Goal: Task Accomplishment & Management: Use online tool/utility

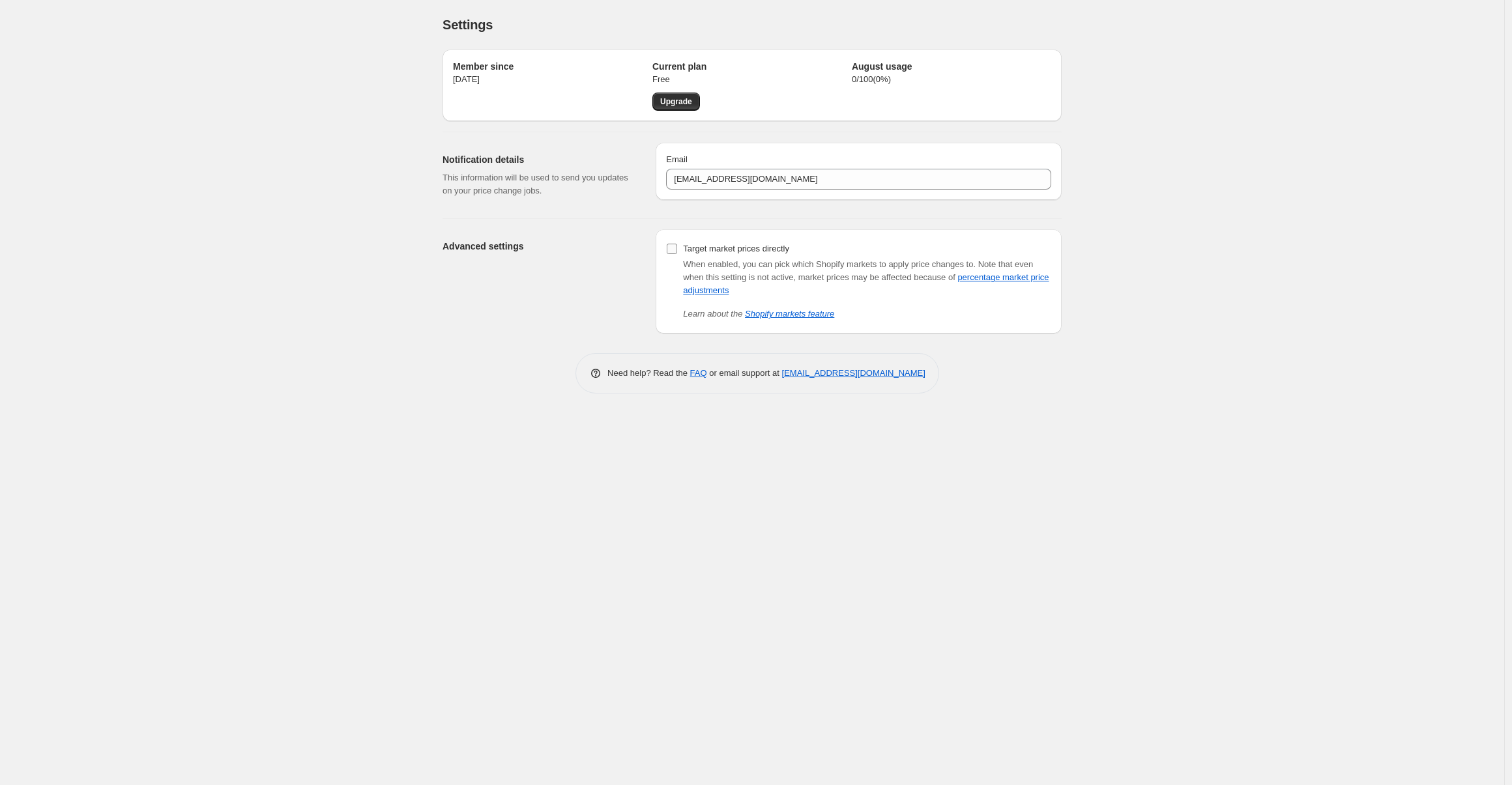
click at [671, 249] on input "Target market prices directly" at bounding box center [672, 249] width 11 height 11
checkbox input "true"
drag, startPoint x: 844, startPoint y: 83, endPoint x: 917, endPoint y: 87, distance: 73.1
click at [917, 87] on div "Member since [DATE] Current plan Free Upgrade August usage 0 / 100 ( 0 %)" at bounding box center [753, 85] width 599 height 51
click at [1143, 87] on div "Settings. This page is ready Settings Member since [DATE] Current plan Free Upg…" at bounding box center [752, 392] width 1505 height 785
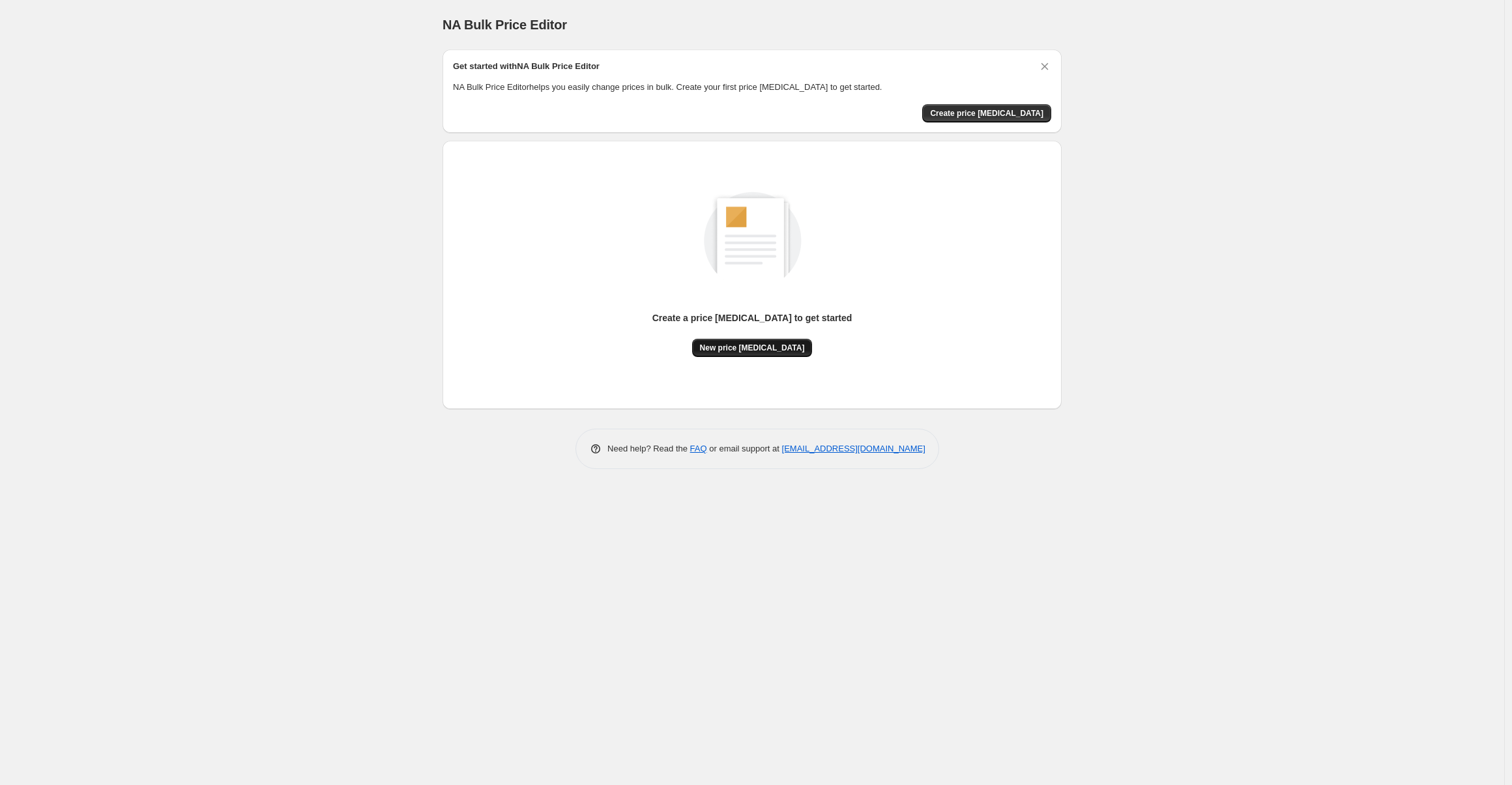
click at [735, 351] on span "New price [MEDICAL_DATA]" at bounding box center [752, 348] width 105 height 11
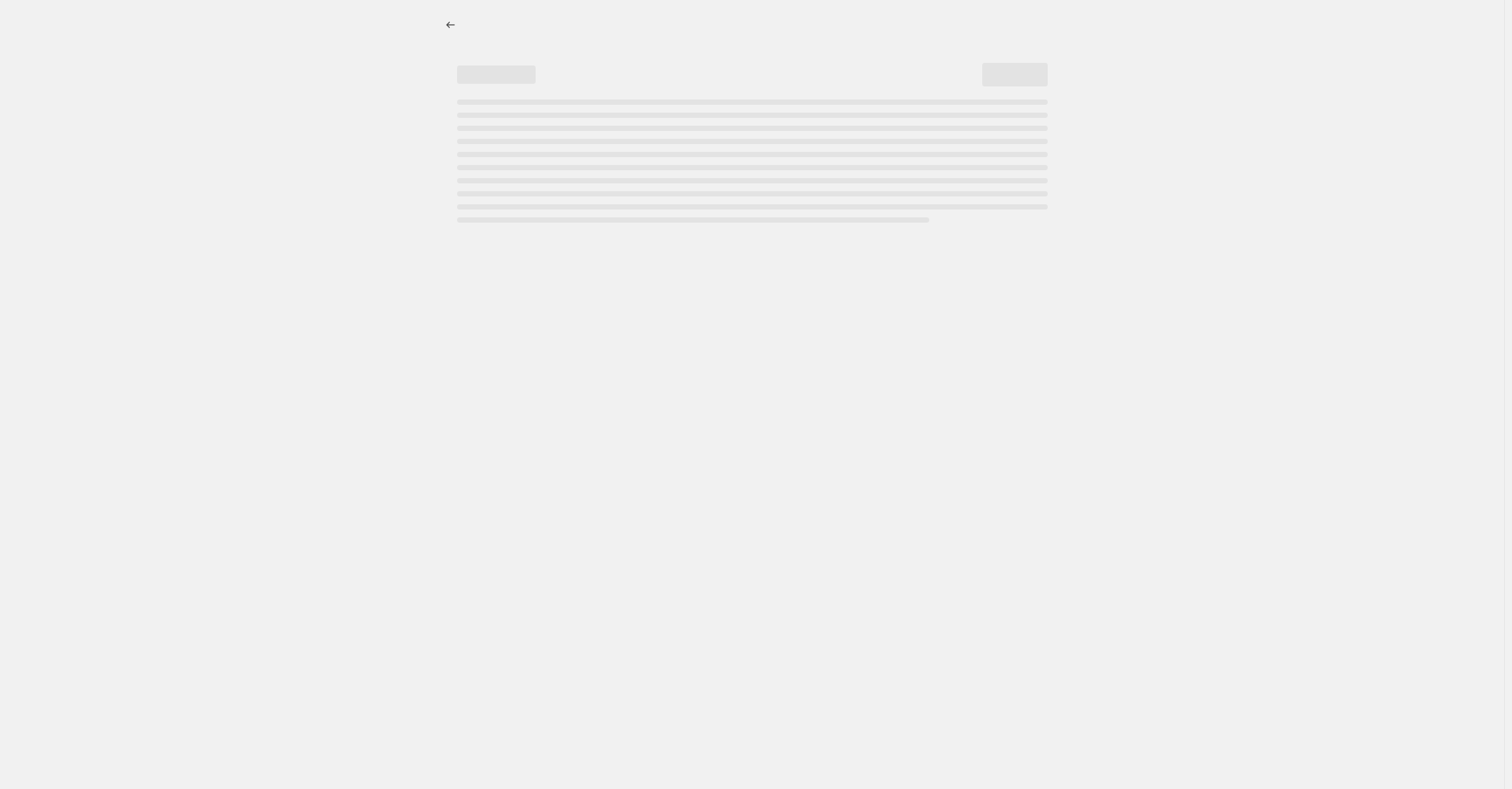
select select "percentage"
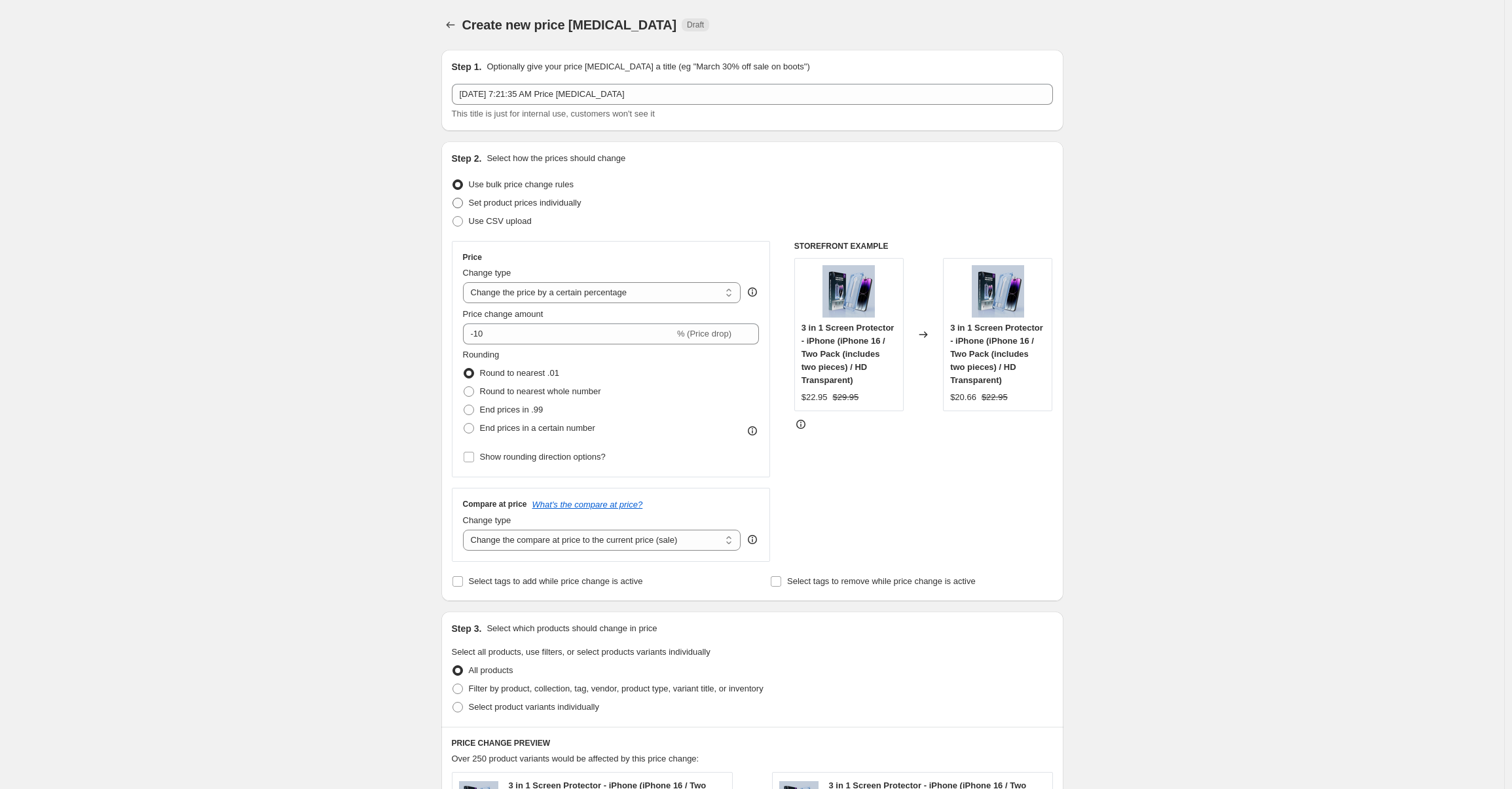
click at [463, 206] on span at bounding box center [458, 203] width 11 height 11
click at [453, 198] on input "Set product prices individually" at bounding box center [453, 198] width 1 height 1
radio input "true"
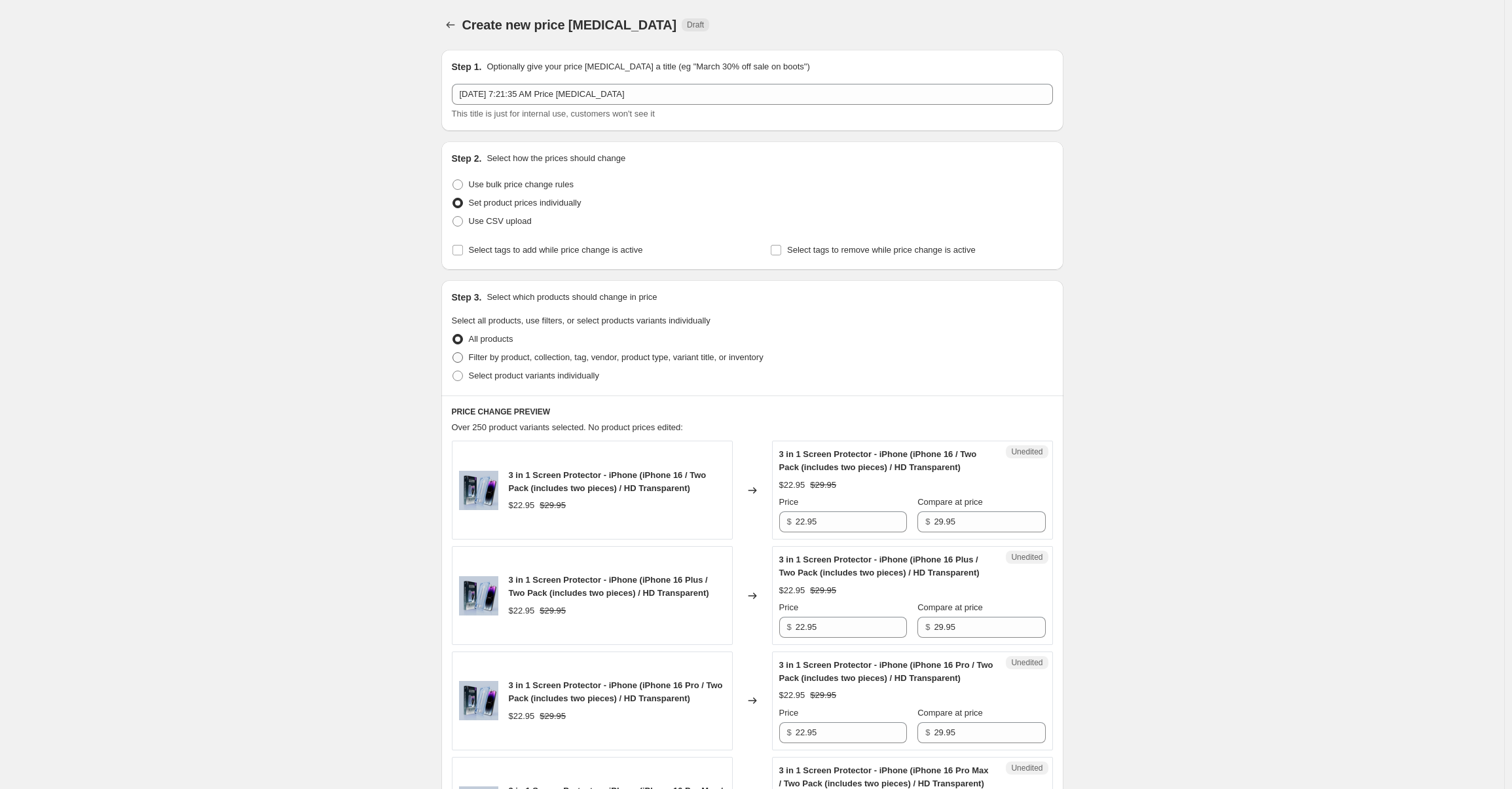
click at [479, 362] on span "Filter by product, collection, tag, vendor, product type, variant title, or inv…" at bounding box center [616, 357] width 295 height 10
click at [453, 353] on input "Filter by product, collection, tag, vendor, product type, variant title, or inv…" at bounding box center [453, 352] width 1 height 1
radio input "true"
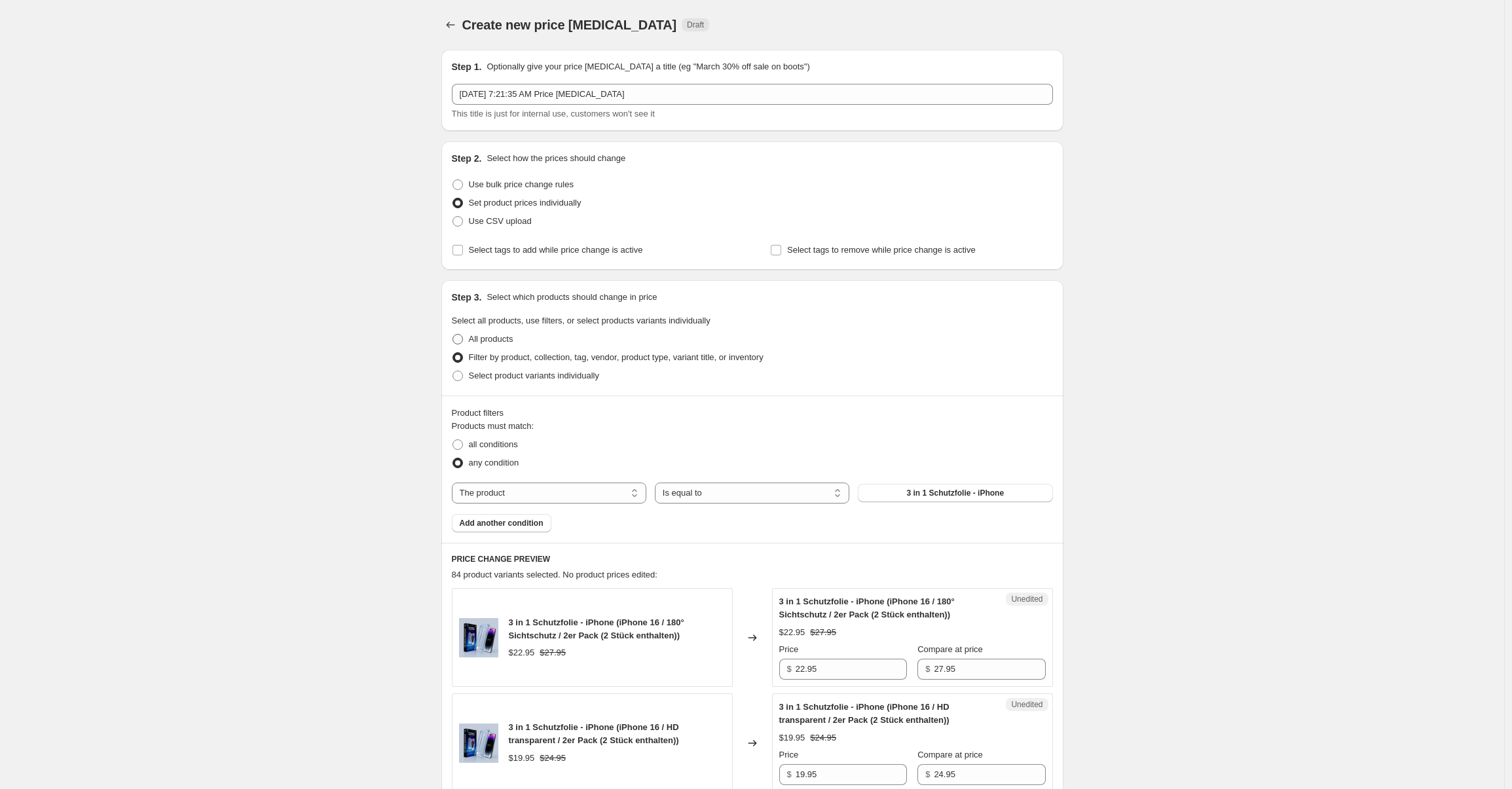
click at [473, 339] on span "All products" at bounding box center [491, 339] width 44 height 10
click at [453, 335] on input "All products" at bounding box center [453, 334] width 1 height 1
radio input "true"
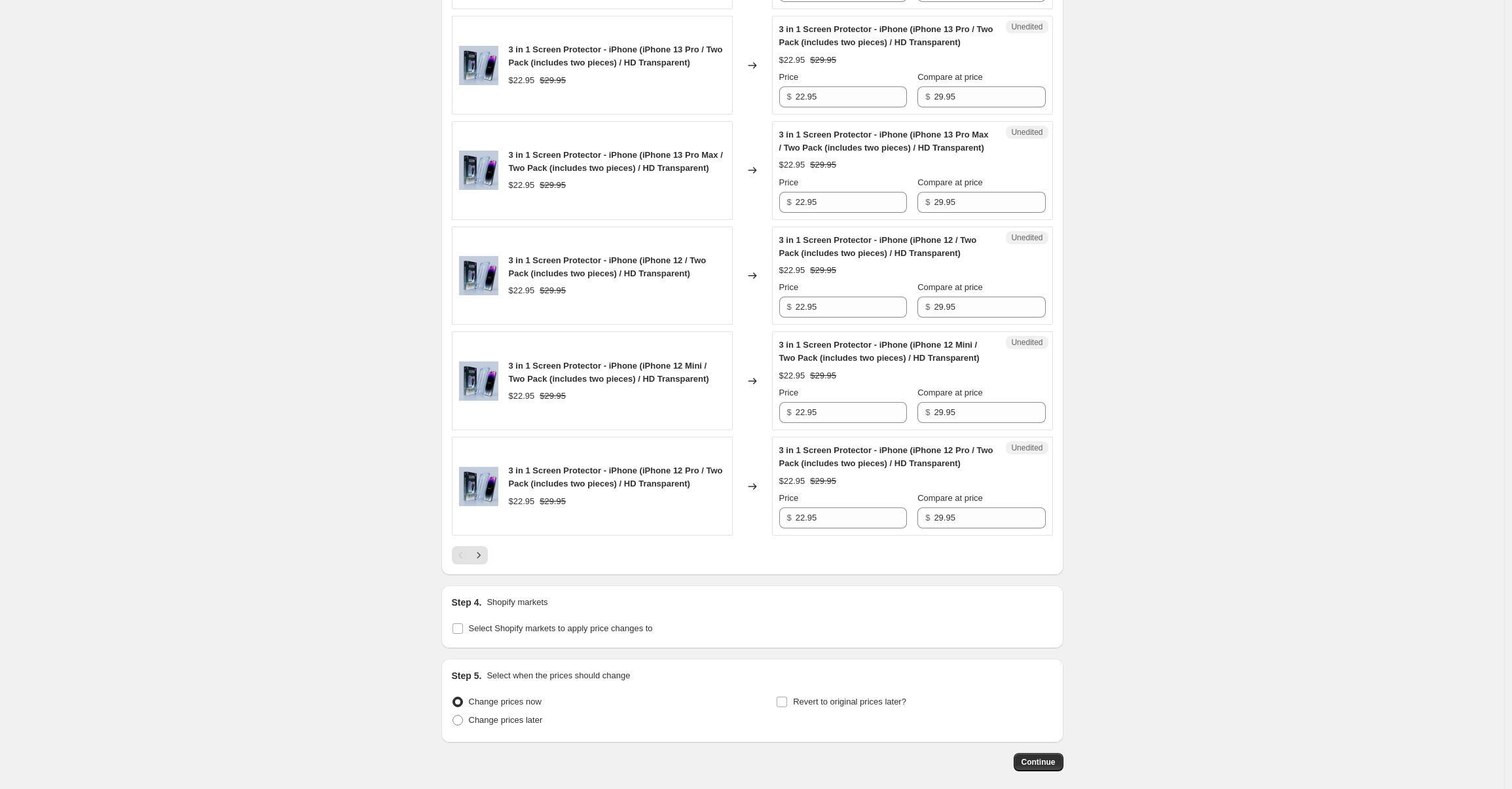
scroll to position [2119, 0]
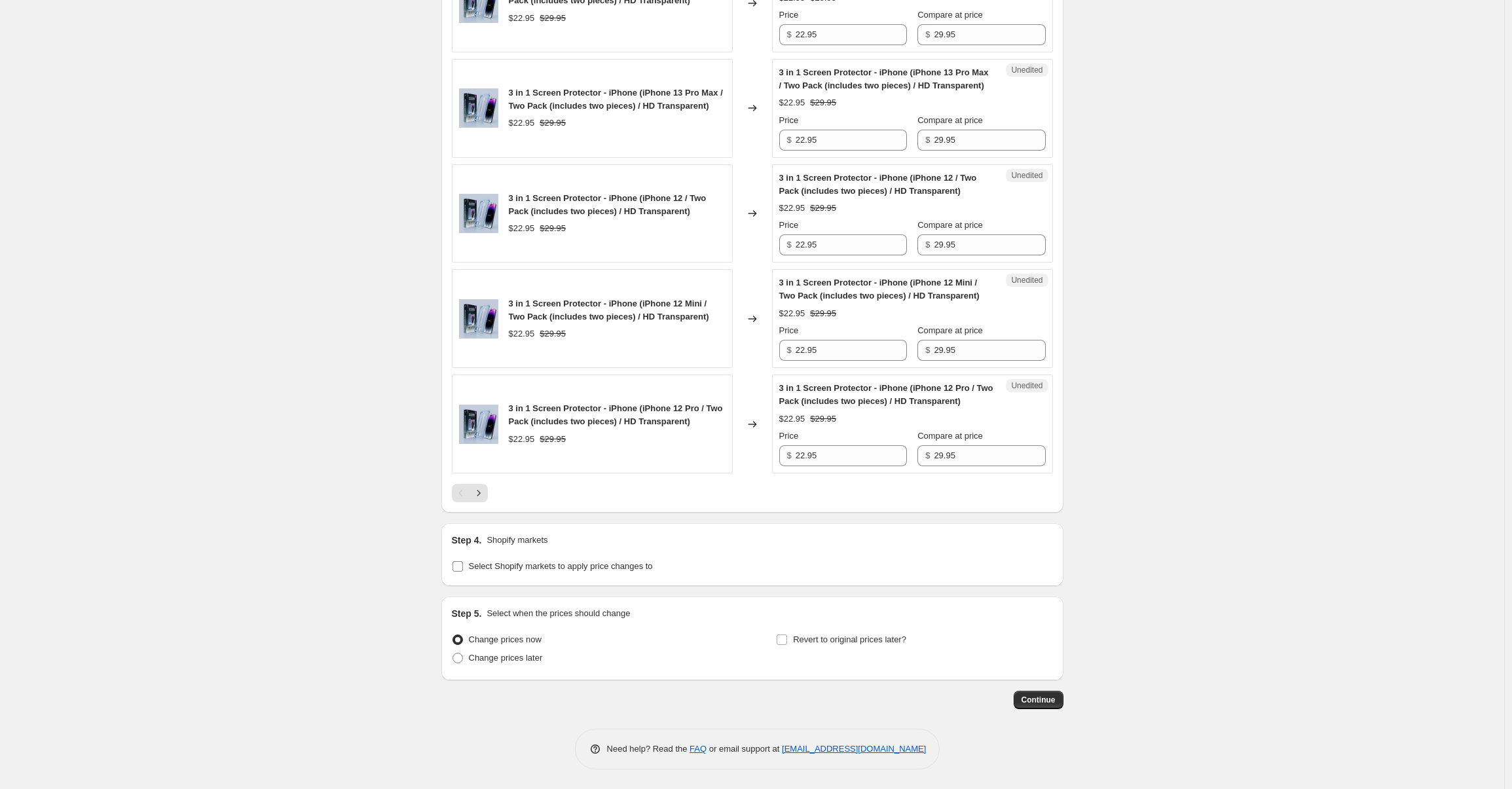
click at [463, 564] on input "Select Shopify markets to apply price changes to" at bounding box center [458, 567] width 11 height 11
checkbox input "true"
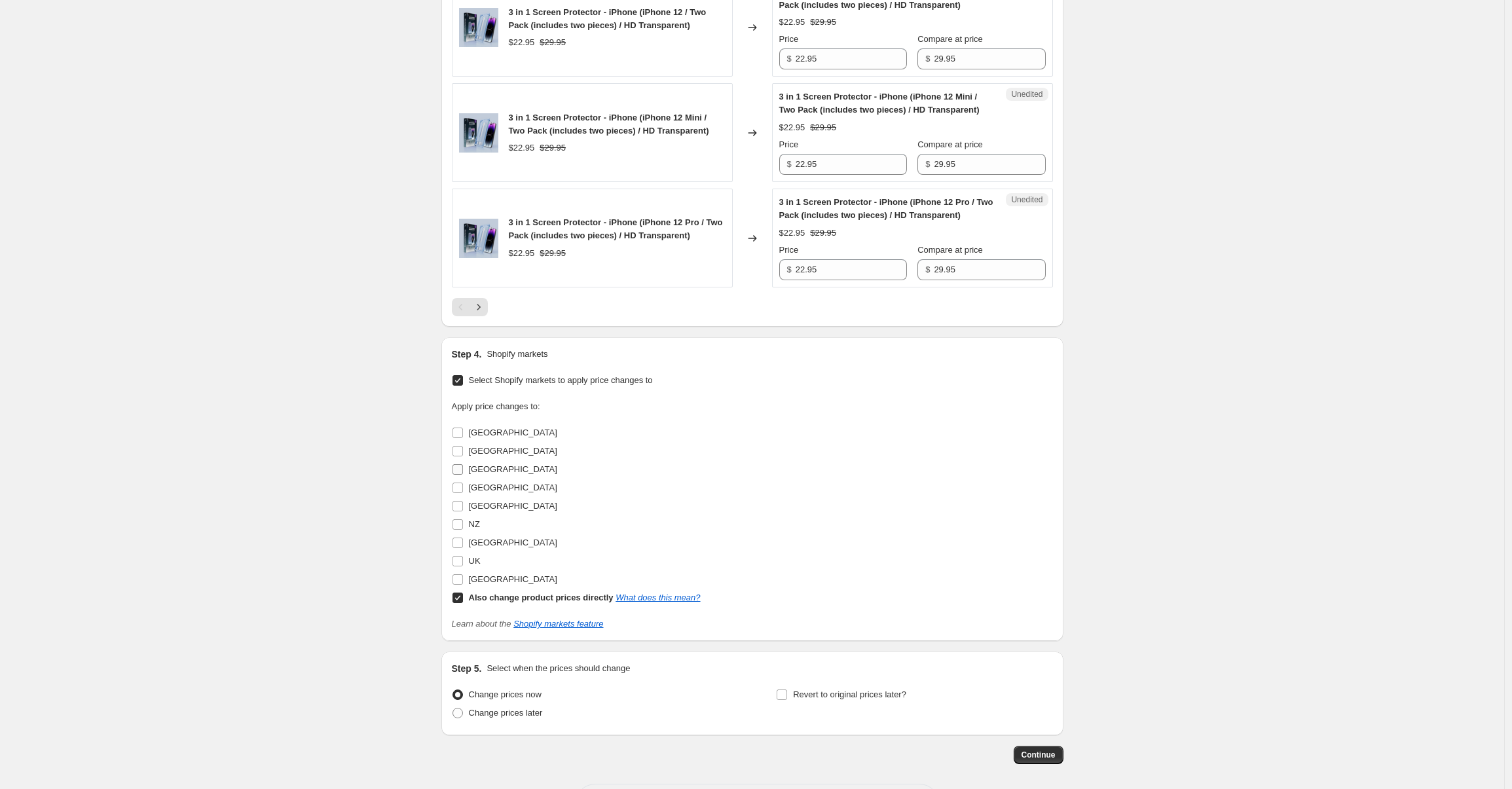
scroll to position [2349, 0]
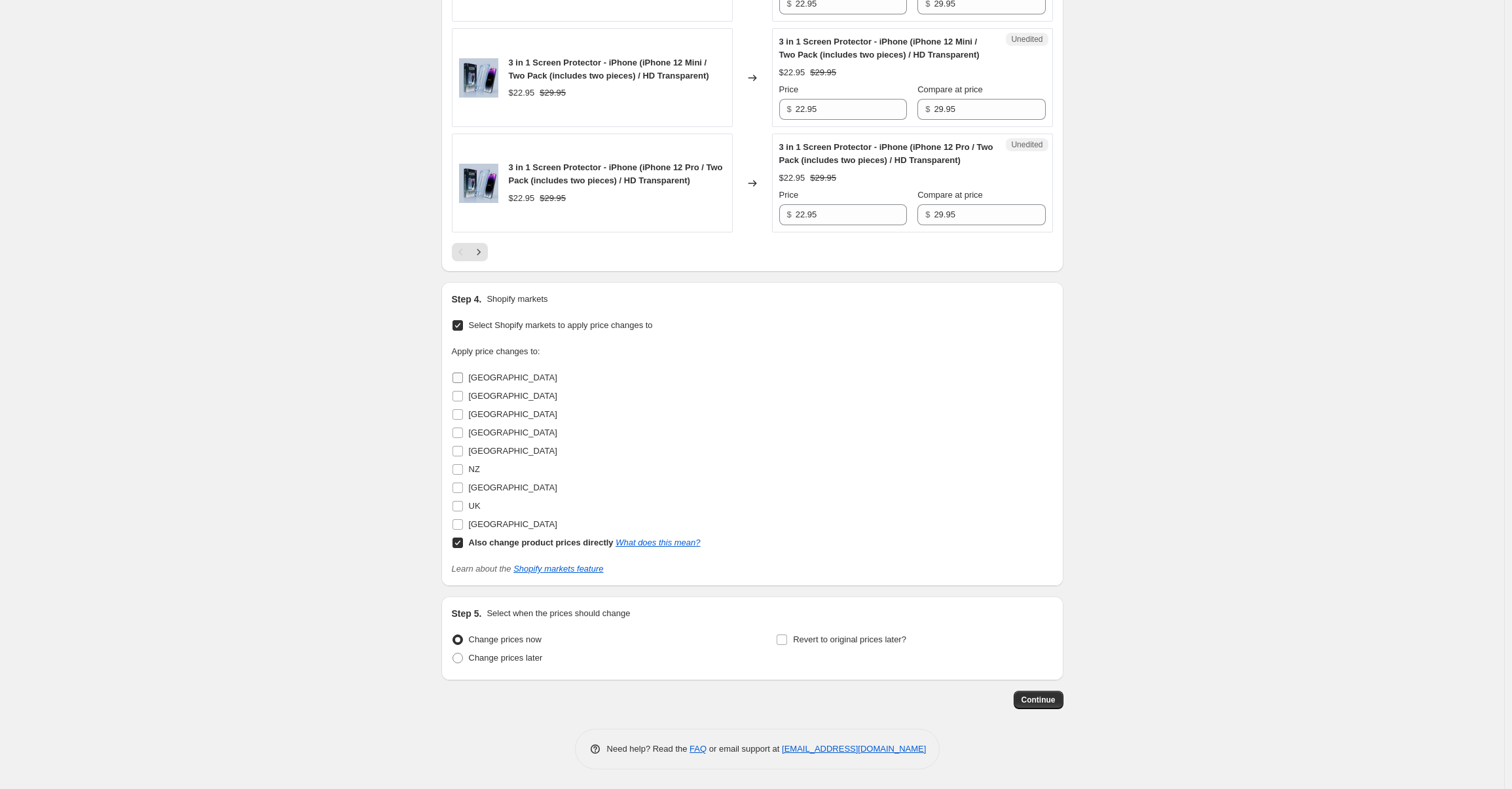
click at [462, 383] on input "[GEOGRAPHIC_DATA]" at bounding box center [458, 378] width 11 height 11
checkbox input "true"
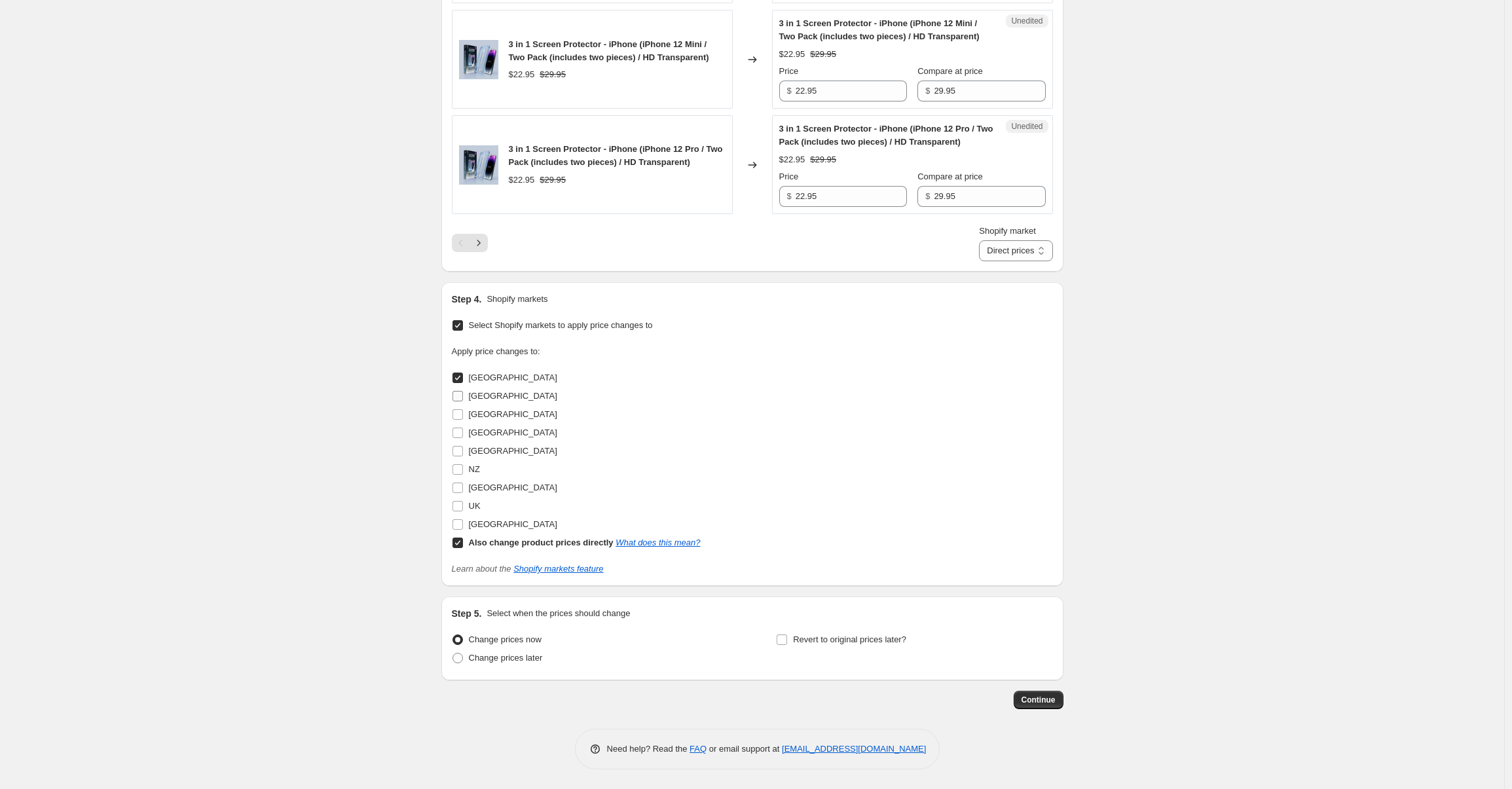
click at [459, 401] on input "[GEOGRAPHIC_DATA]" at bounding box center [458, 397] width 11 height 11
checkbox input "true"
click at [458, 420] on input "[GEOGRAPHIC_DATA]" at bounding box center [458, 415] width 11 height 11
checkbox input "true"
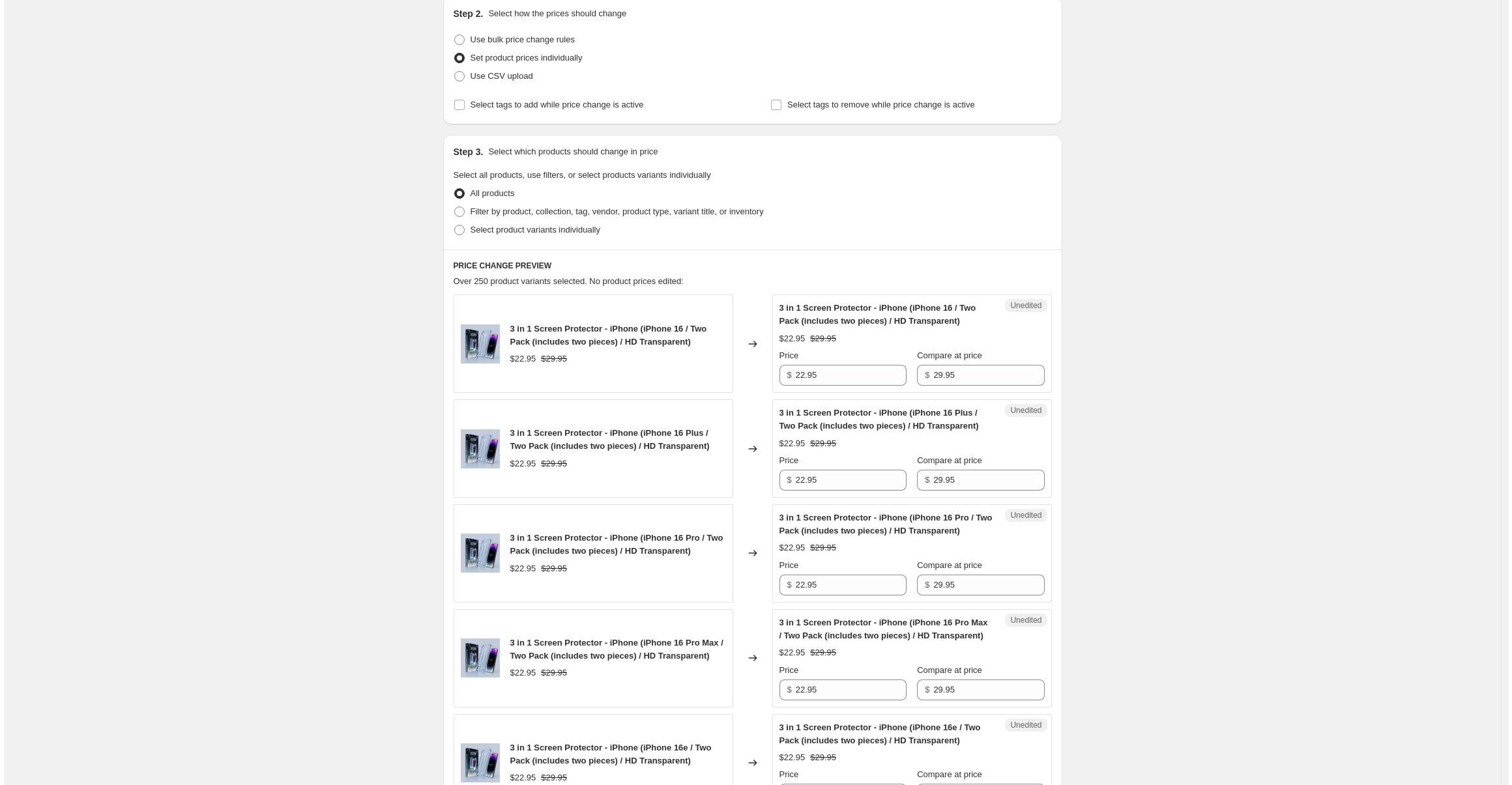
scroll to position [0, 0]
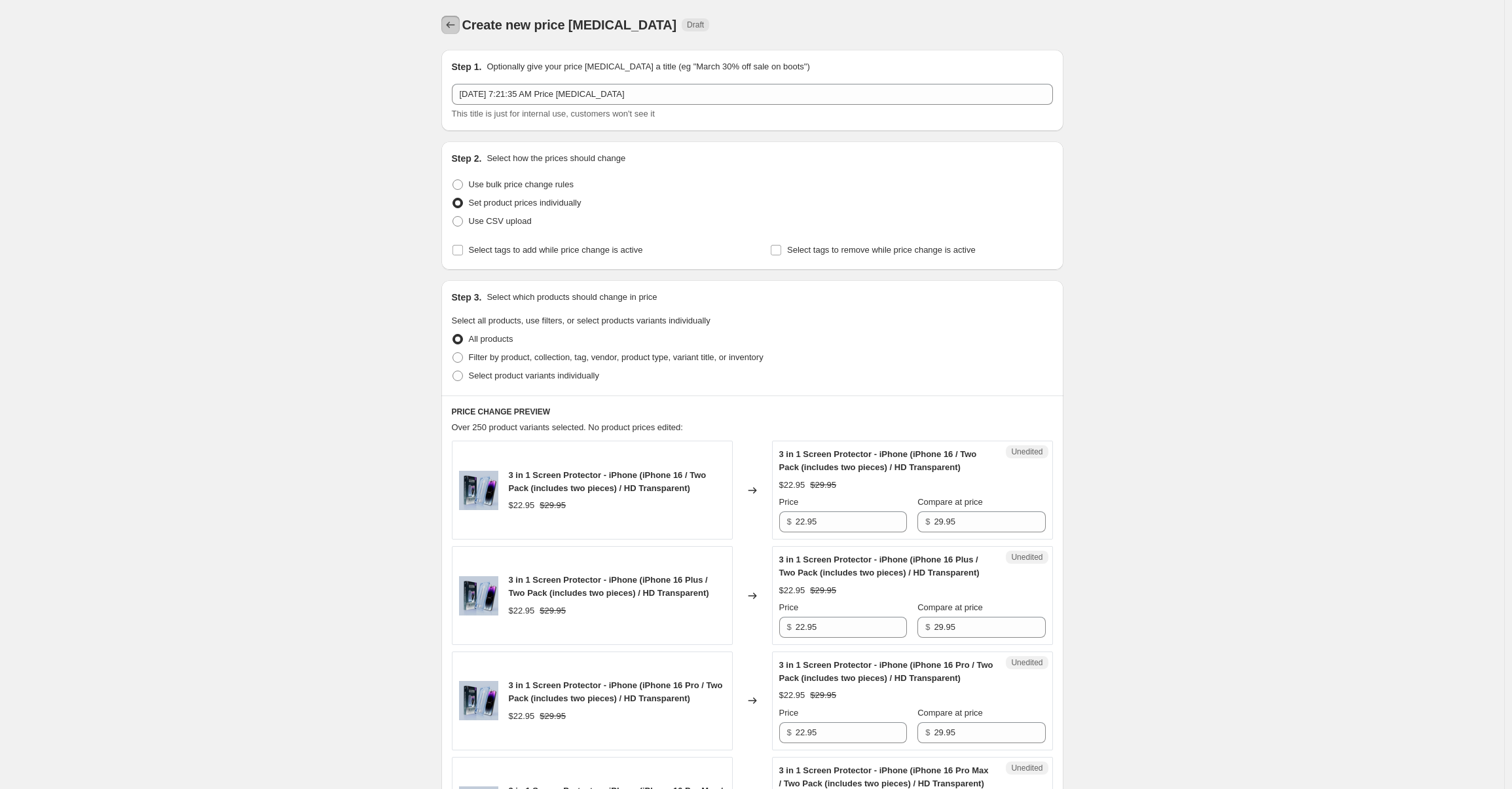
click at [451, 27] on icon "Price change jobs" at bounding box center [451, 25] width 13 height 13
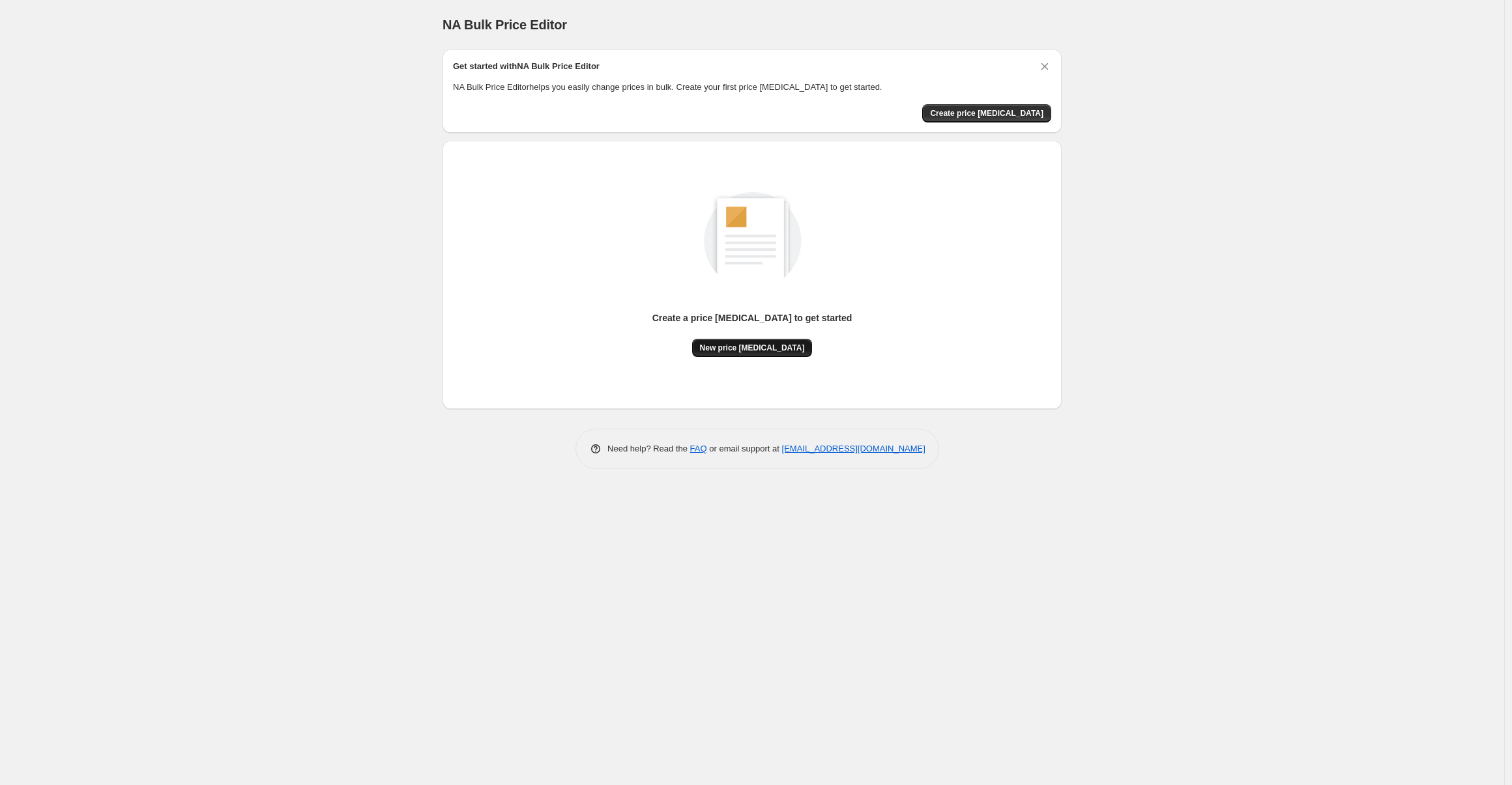
click at [746, 349] on span "New price [MEDICAL_DATA]" at bounding box center [752, 348] width 105 height 11
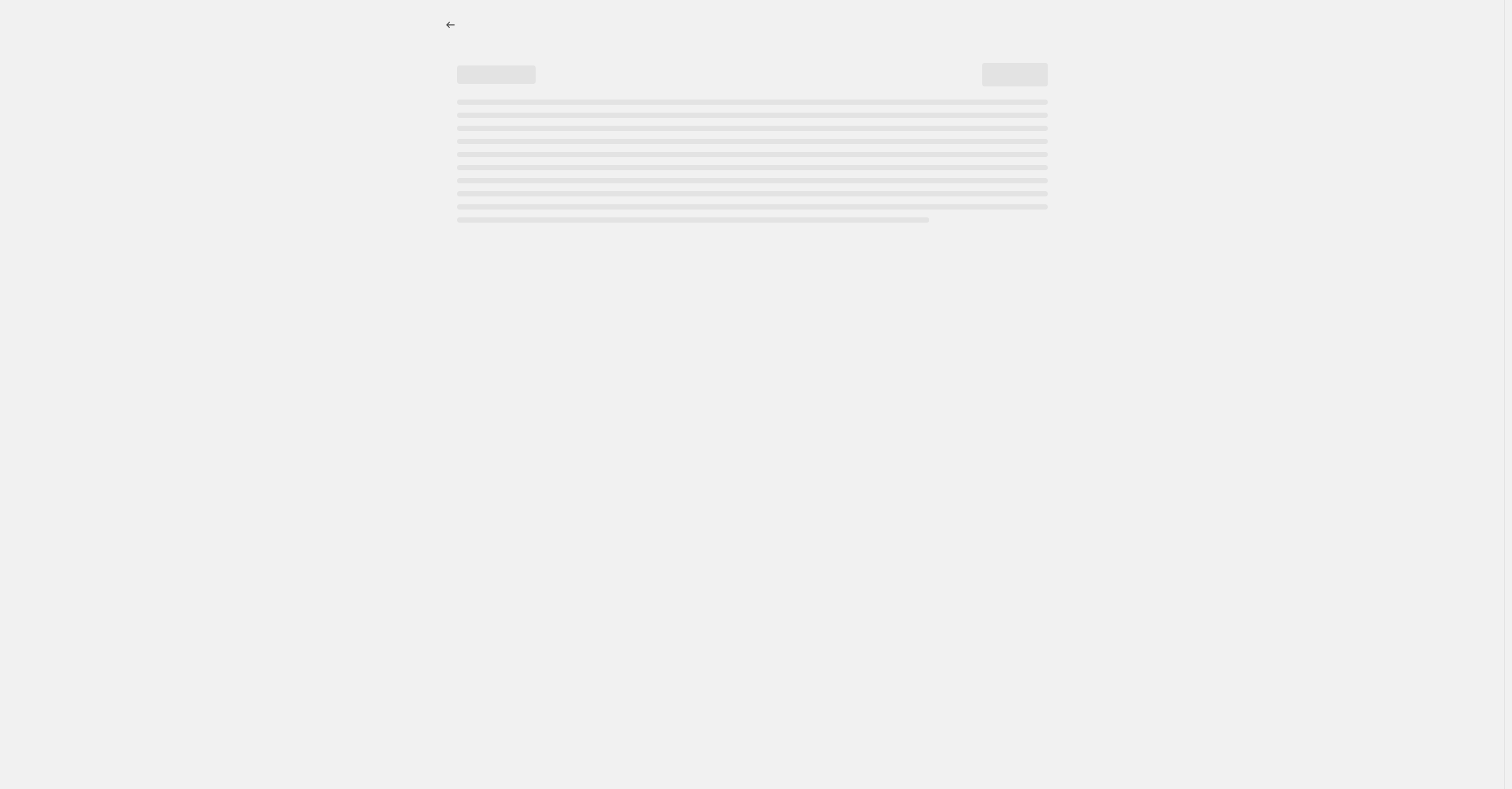
select select "percentage"
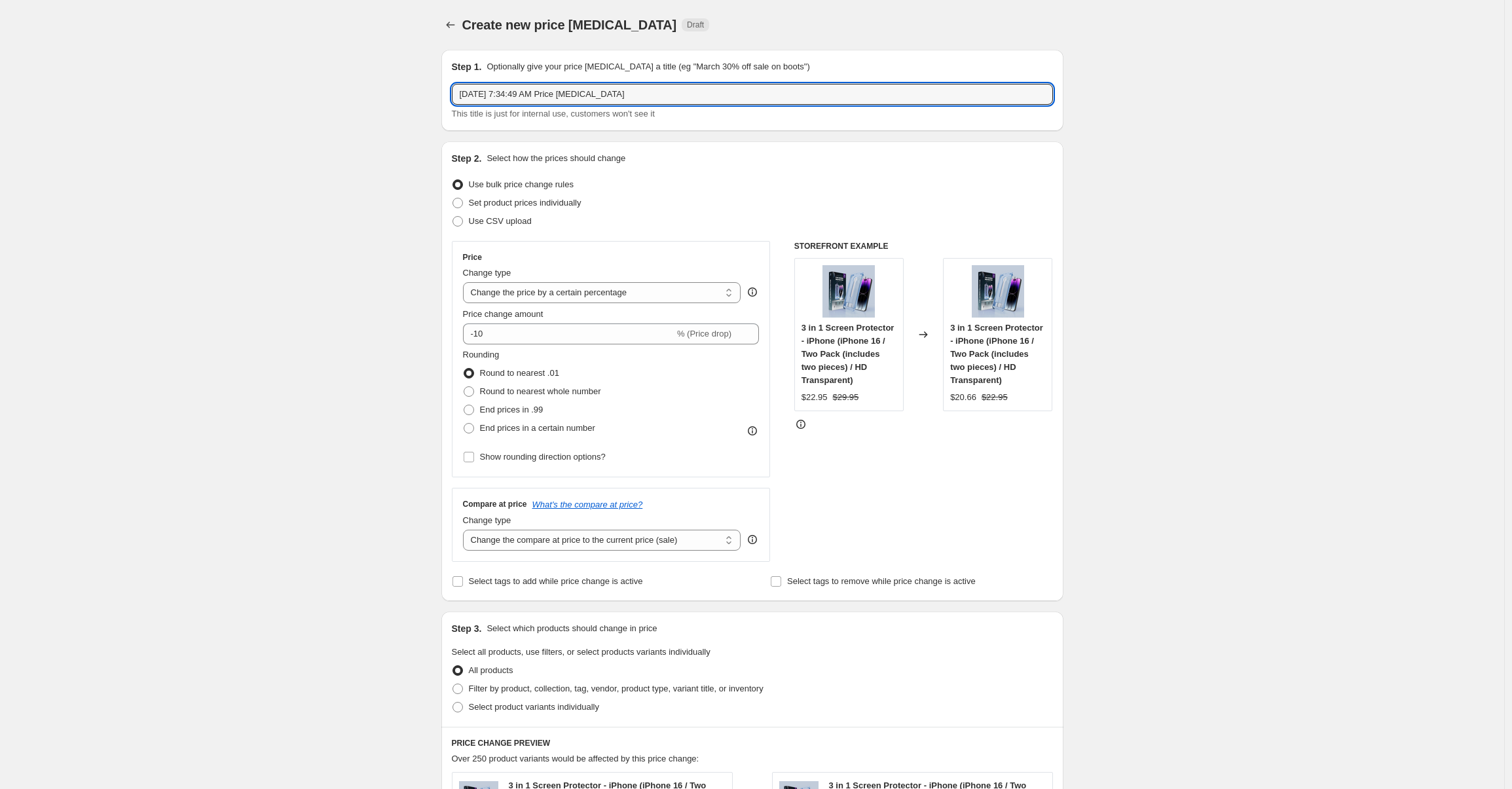
drag, startPoint x: 674, startPoint y: 96, endPoint x: 287, endPoint y: 64, distance: 388.3
click at [287, 64] on div "Create new price change job. This page is ready Create new price change job Dra…" at bounding box center [752, 701] width 1504 height 1403
click at [338, 166] on div "Create new price change job. This page is ready Create new price change job Dra…" at bounding box center [752, 701] width 1504 height 1403
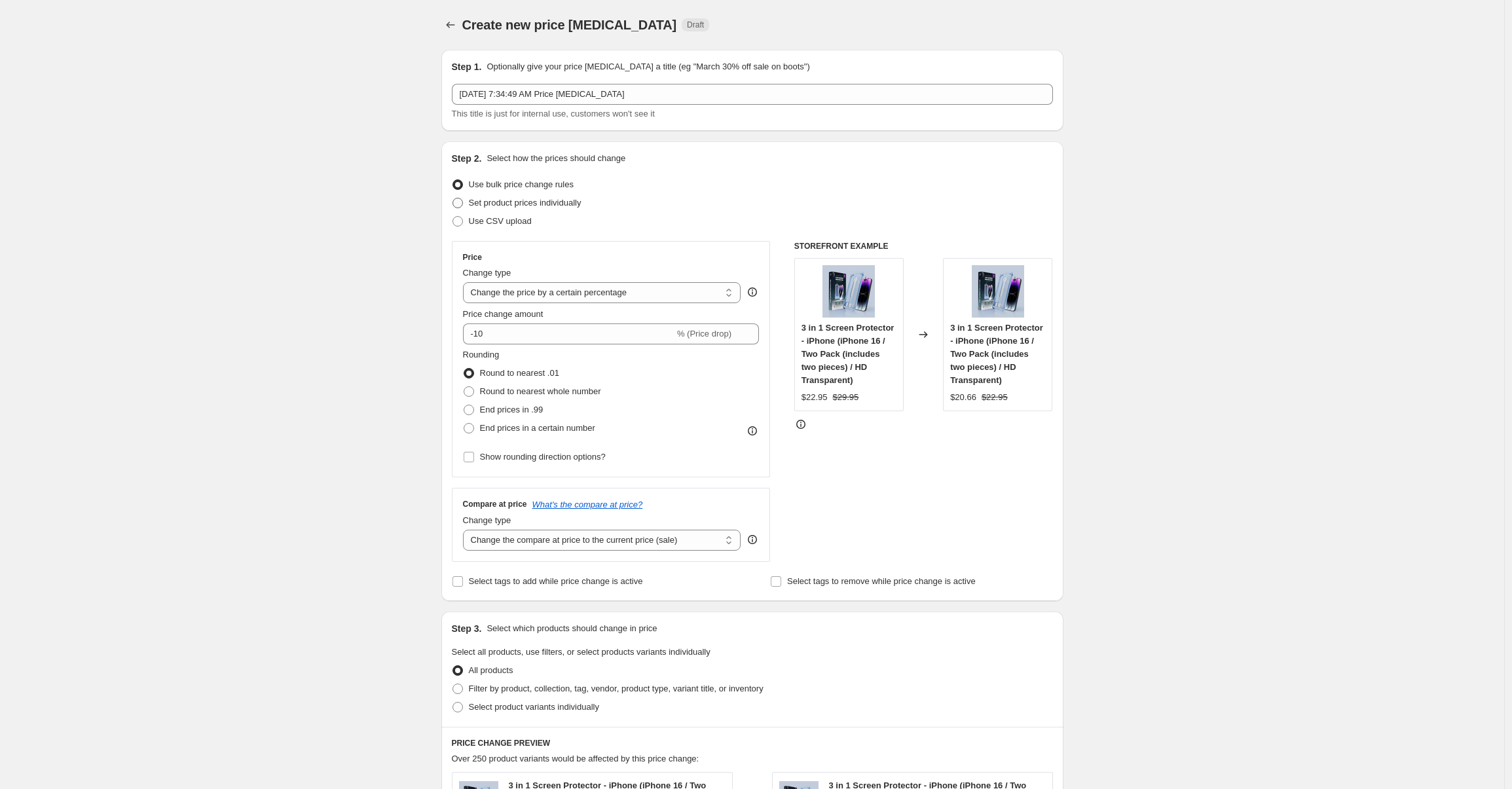
click at [471, 204] on span "Set product prices individually" at bounding box center [525, 202] width 112 height 10
click at [453, 198] on input "Set product prices individually" at bounding box center [453, 198] width 1 height 1
radio input "true"
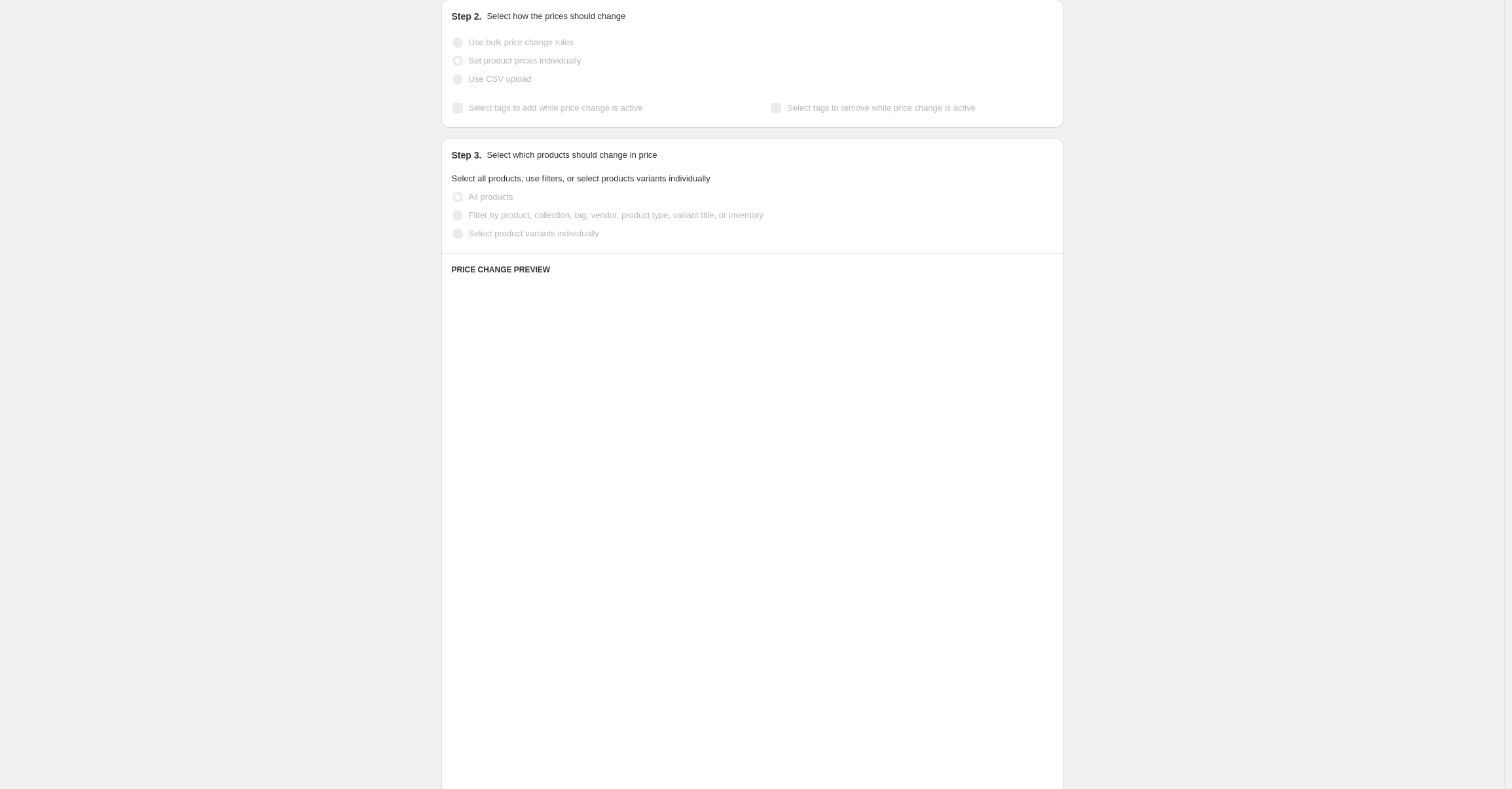
scroll to position [141, 0]
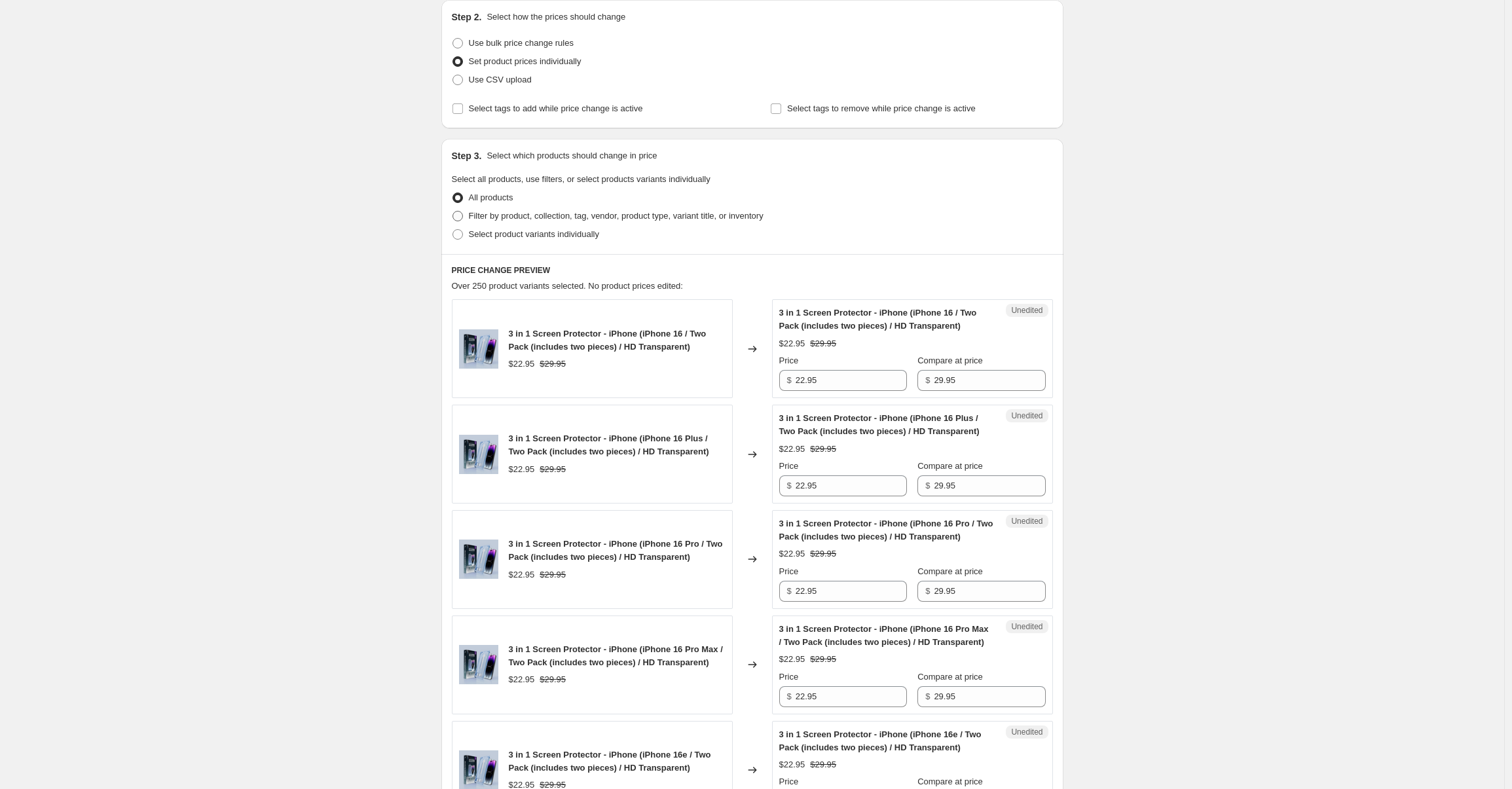
click at [458, 219] on span at bounding box center [458, 216] width 11 height 11
click at [453, 212] on input "Filter by product, collection, tag, vendor, product type, variant title, or inv…" at bounding box center [453, 211] width 1 height 1
radio input "true"
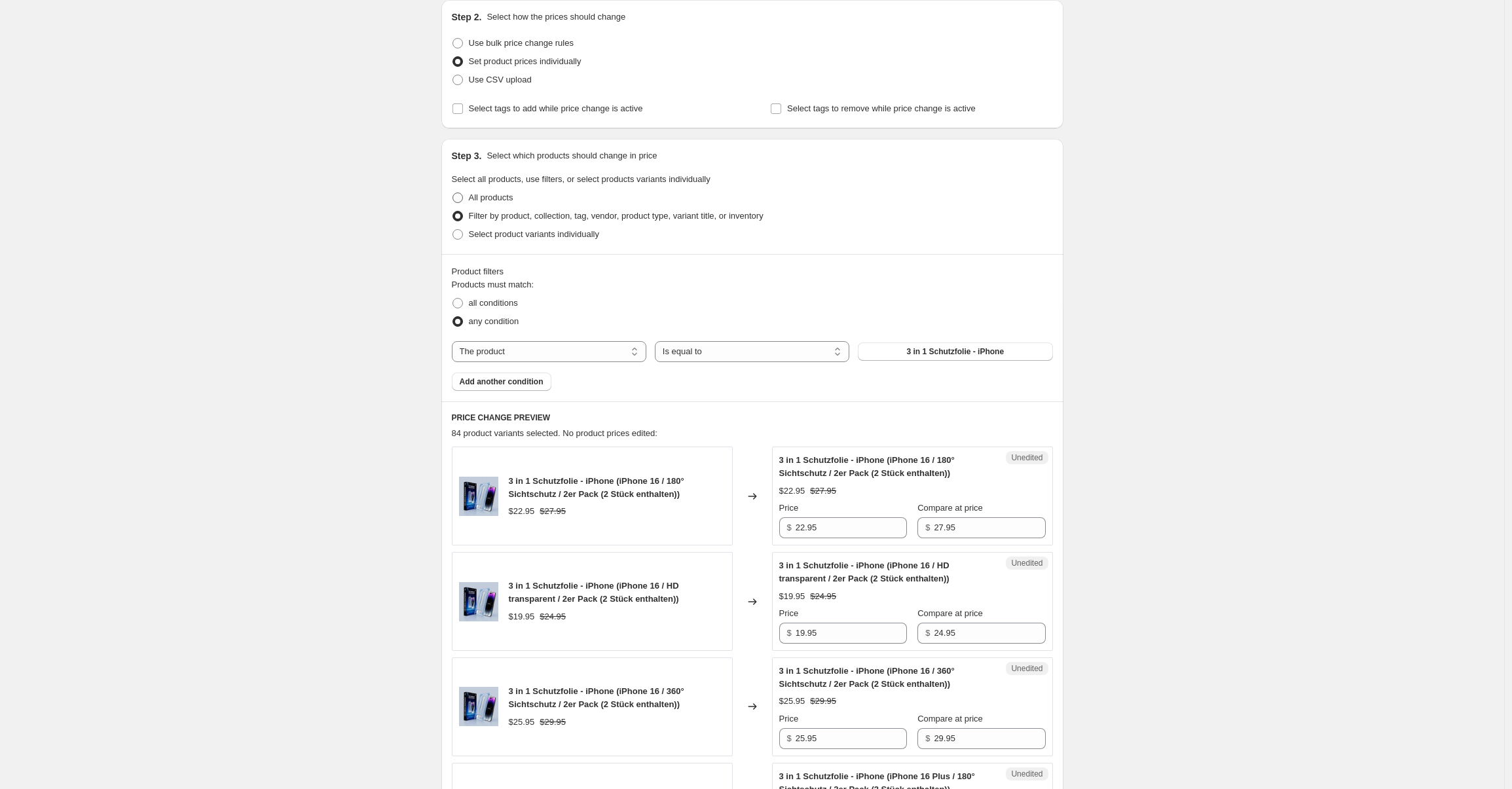
click at [475, 201] on span "All products" at bounding box center [491, 197] width 44 height 10
click at [453, 193] on input "All products" at bounding box center [453, 192] width 1 height 1
radio input "true"
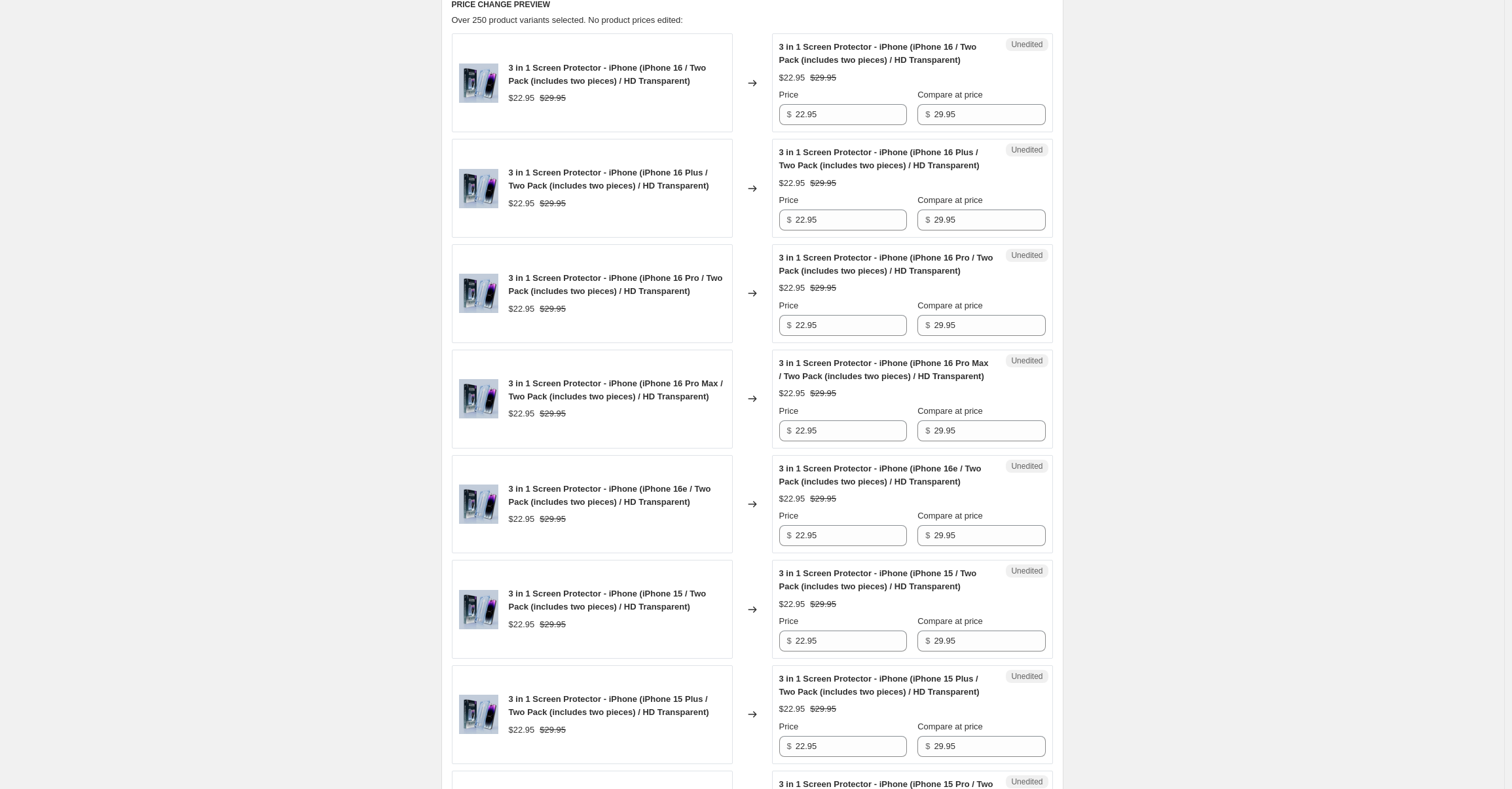
scroll to position [0, 0]
